Goal: Task Accomplishment & Management: Complete application form

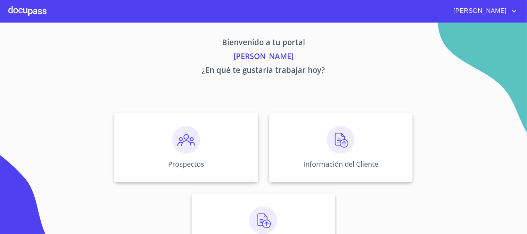
scroll to position [34, 0]
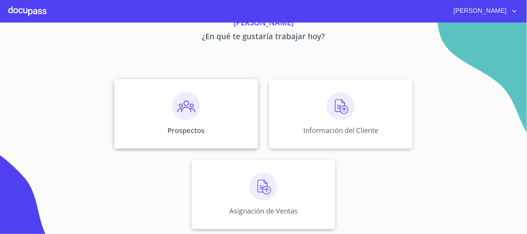
click at [201, 112] on div "Prospectos" at bounding box center [185, 113] width 143 height 69
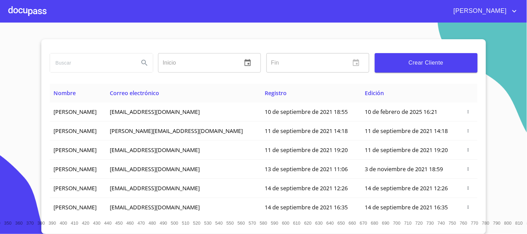
click at [67, 63] on input "search" at bounding box center [91, 63] width 83 height 19
click at [141, 60] on icon "Search" at bounding box center [144, 63] width 8 height 8
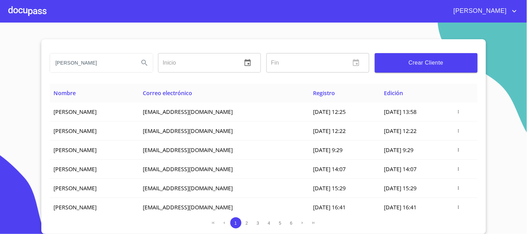
click at [117, 72] on input "juan manuel" at bounding box center [91, 63] width 83 height 19
type input "juan manuel cortes"
click at [145, 63] on icon "Search" at bounding box center [144, 63] width 6 height 6
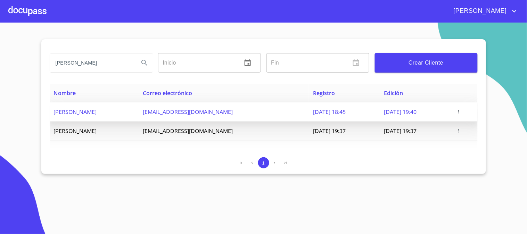
click at [461, 112] on icon "button" at bounding box center [458, 111] width 5 height 5
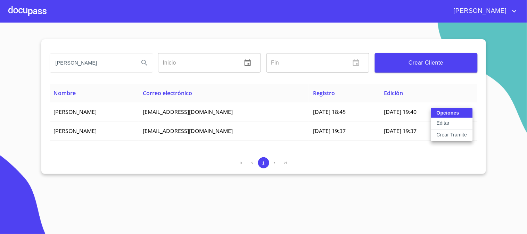
click at [446, 132] on p "Crear Tramite" at bounding box center [452, 134] width 31 height 7
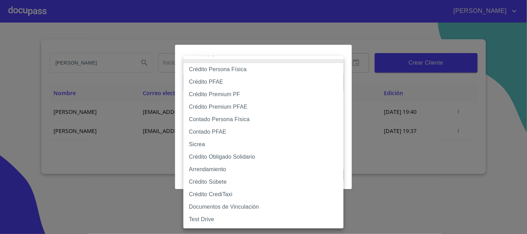
click at [235, 78] on body "Néstor juan manuel cortes Inicio ​ Fin ​ Crear Cliente Nombre Correo electrónic…" at bounding box center [263, 117] width 527 height 234
click at [215, 117] on li "Contado Persona Física" at bounding box center [263, 119] width 160 height 13
type input "60bf975b0d9865ccc2471536"
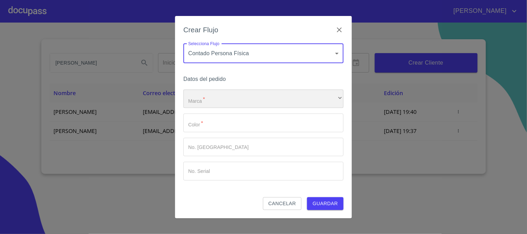
click at [223, 105] on div "​" at bounding box center [263, 99] width 160 height 19
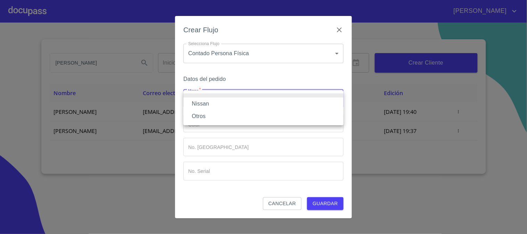
click at [219, 104] on li "Nissan" at bounding box center [263, 104] width 160 height 13
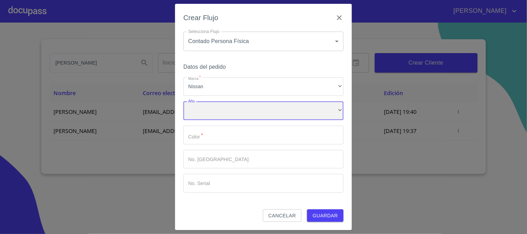
click at [215, 115] on div "​" at bounding box center [263, 110] width 160 height 19
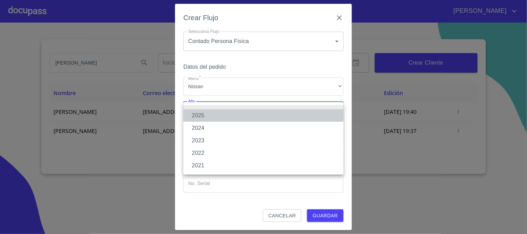
click at [215, 115] on li "2025" at bounding box center [263, 115] width 160 height 13
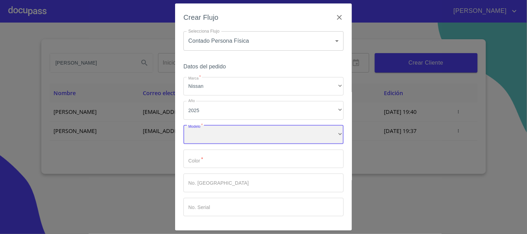
click at [212, 137] on div "​" at bounding box center [263, 134] width 160 height 19
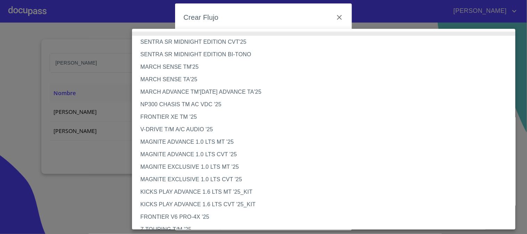
click at [208, 134] on li "V-DRIVE T/M A/C AUDIO '25" at bounding box center [326, 129] width 389 height 13
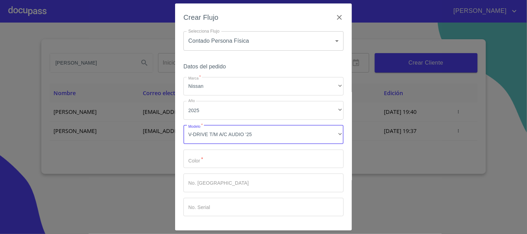
click at [211, 158] on input "Marca   *" at bounding box center [263, 159] width 160 height 19
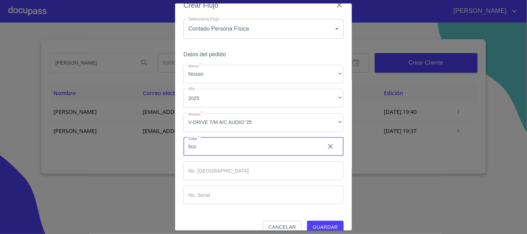
scroll to position [23, 0]
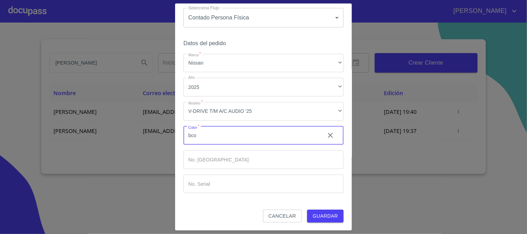
type input "bco"
drag, startPoint x: 324, startPoint y: 215, endPoint x: 310, endPoint y: 209, distance: 15.4
click at [311, 209] on form "Selecciona Flujo Contado Persona Física 60bf975b0d9865ccc2471536 Selecciona Flu…" at bounding box center [263, 115] width 160 height 215
click at [320, 216] on span "Guardar" at bounding box center [325, 216] width 25 height 9
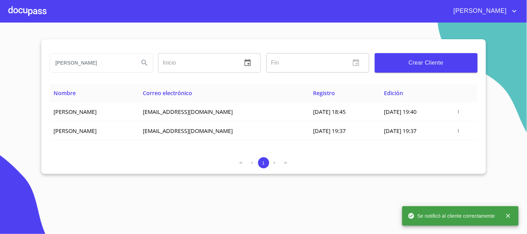
click at [26, 7] on div at bounding box center [27, 11] width 38 height 22
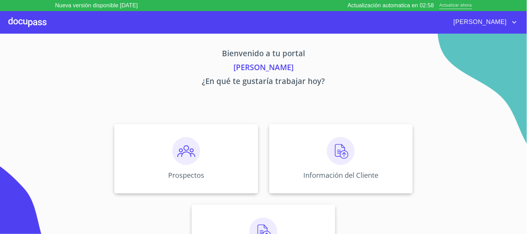
click at [460, 5] on span "Actualizar ahora" at bounding box center [455, 5] width 32 height 7
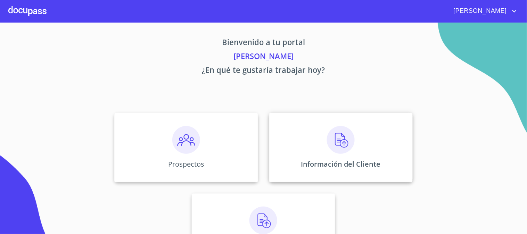
click at [347, 140] on img at bounding box center [341, 140] width 28 height 28
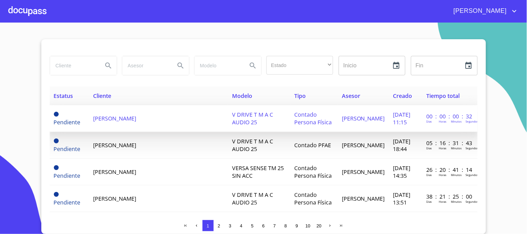
click at [119, 122] on span "[PERSON_NAME]" at bounding box center [114, 119] width 43 height 8
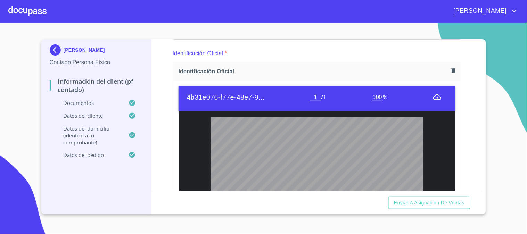
click at [19, 13] on div at bounding box center [27, 11] width 38 height 22
